Goal: Transaction & Acquisition: Purchase product/service

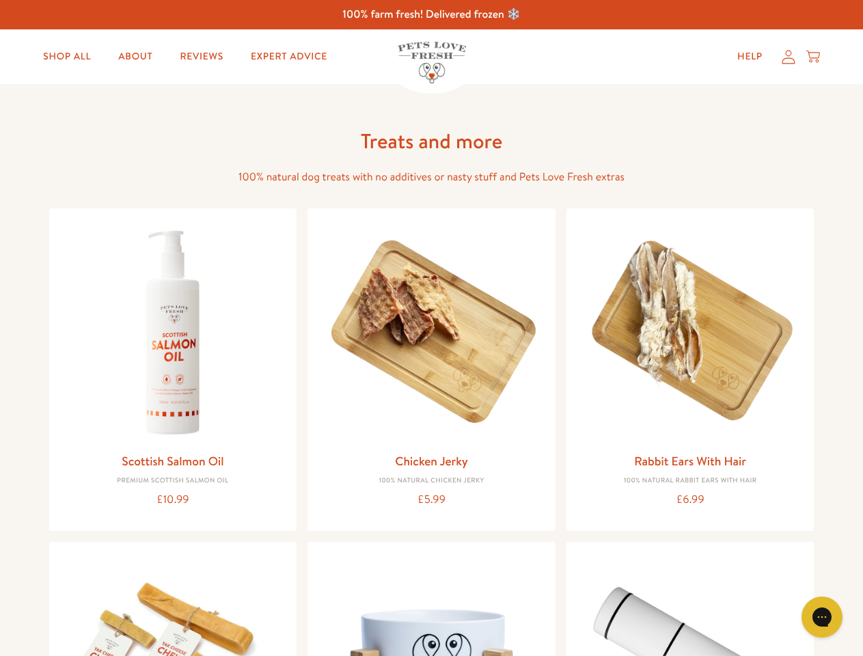
click at [822, 617] on icon "Gorgias live chat" at bounding box center [821, 616] width 13 height 13
